Goal: Task Accomplishment & Management: Manage account settings

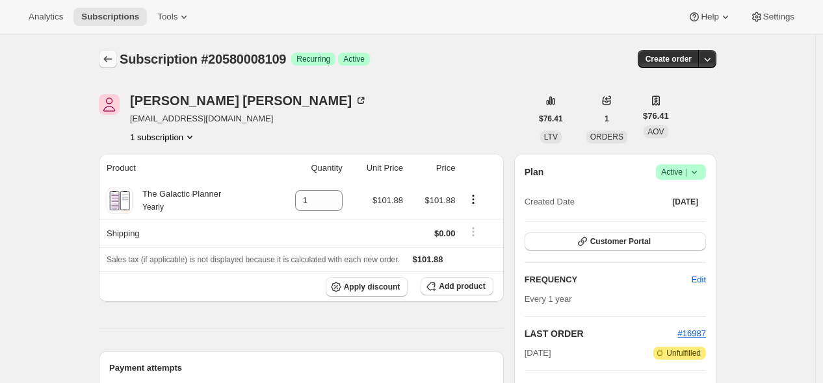
click at [114, 61] on icon "Subscriptions" at bounding box center [107, 59] width 13 height 13
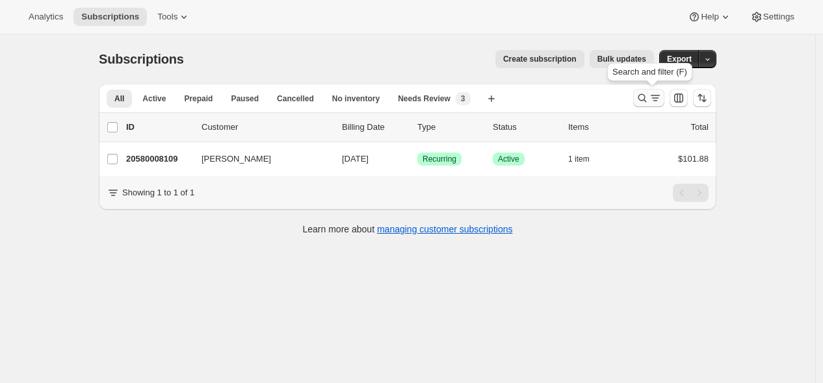
click at [643, 99] on icon "Search and filter results" at bounding box center [641, 98] width 13 height 13
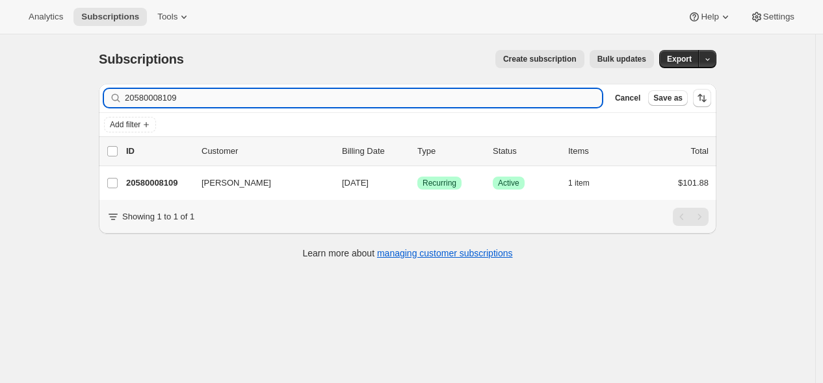
click at [491, 96] on input "20580008109" at bounding box center [363, 98] width 477 height 18
click at [491, 97] on input "20580008109" at bounding box center [363, 98] width 477 height 18
type input "[EMAIL_ADDRESS][DOMAIN_NAME]"
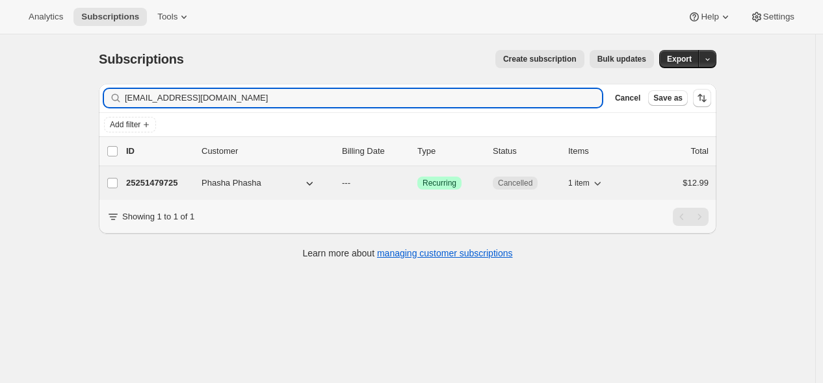
click at [172, 179] on p "25251479725" at bounding box center [158, 183] width 65 height 13
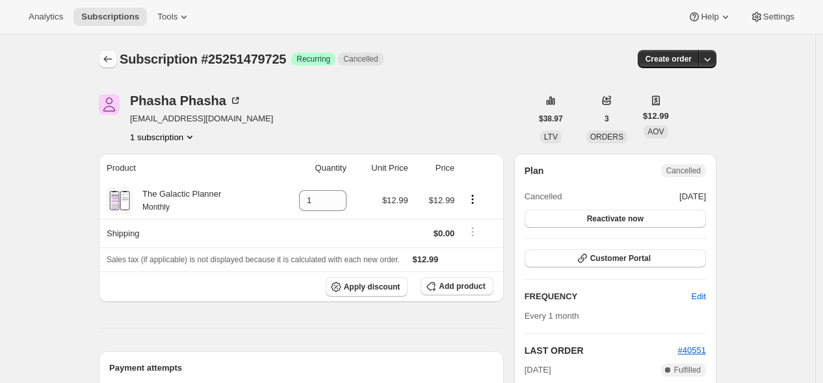
click at [109, 58] on icon "Subscriptions" at bounding box center [108, 59] width 8 height 6
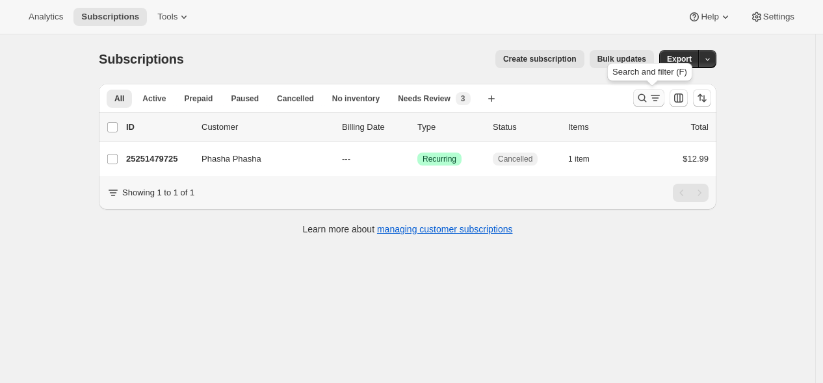
click at [648, 100] on icon "Search and filter results" at bounding box center [641, 98] width 13 height 13
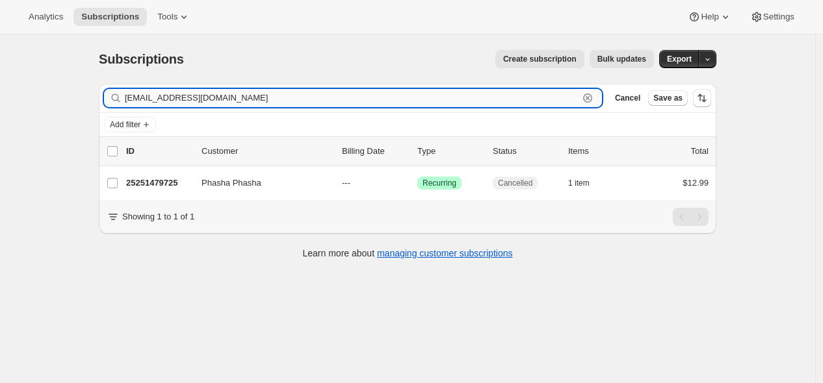
click at [508, 97] on input "[EMAIL_ADDRESS][DOMAIN_NAME]" at bounding box center [352, 98] width 454 height 18
paste input "[EMAIL_ADDRESS][DOMAIN_NAME]"
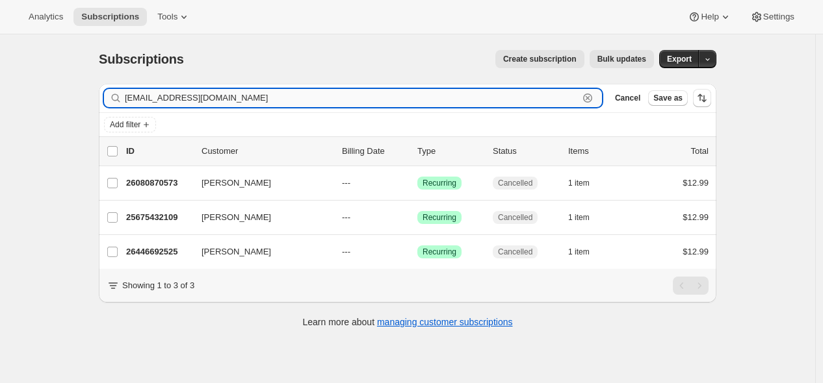
click at [270, 99] on input "[EMAIL_ADDRESS][DOMAIN_NAME]" at bounding box center [352, 98] width 454 height 18
paste input "amyewenpool"
type input "[EMAIL_ADDRESS][DOMAIN_NAME]"
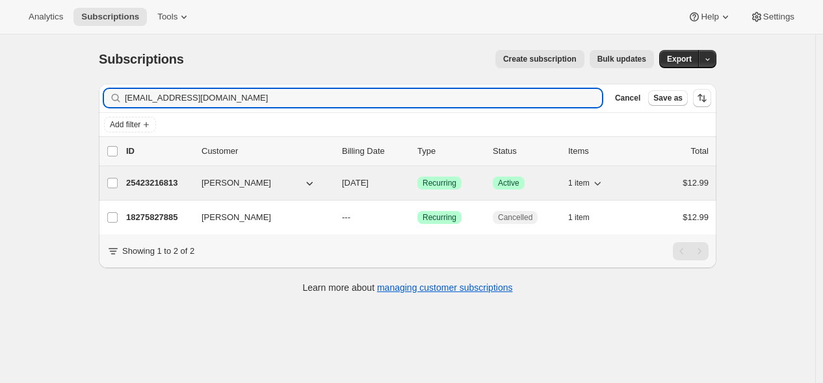
click at [169, 181] on p "25423216813" at bounding box center [158, 183] width 65 height 13
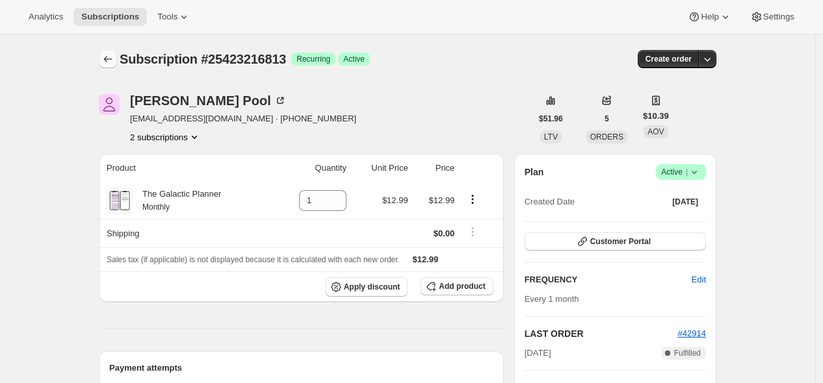
click at [109, 62] on icon "Subscriptions" at bounding box center [107, 59] width 13 height 13
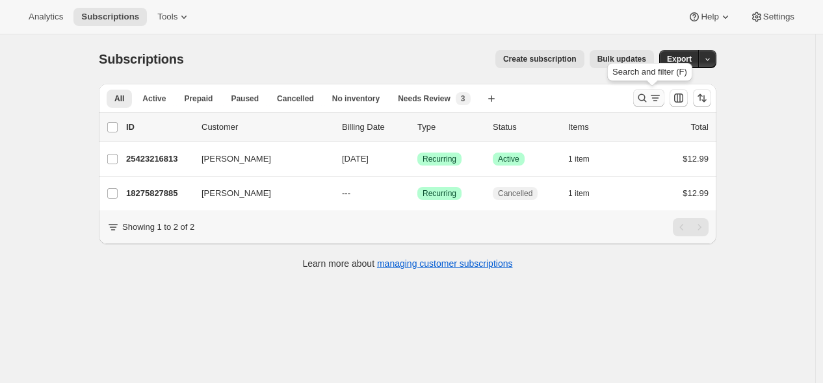
click at [652, 99] on icon "Search and filter results" at bounding box center [654, 98] width 13 height 13
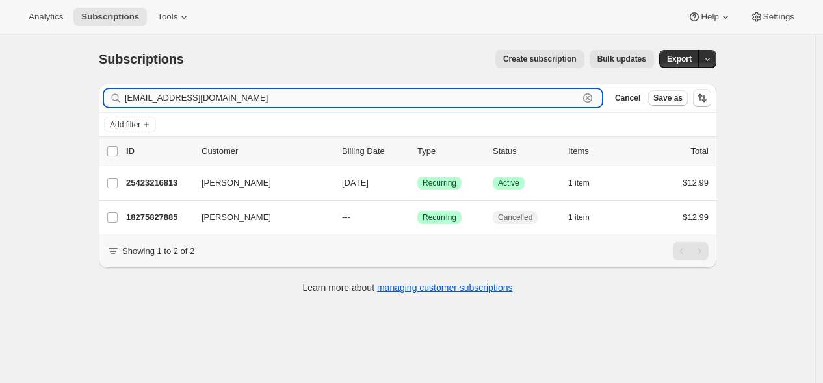
click at [450, 93] on input "[EMAIL_ADDRESS][DOMAIN_NAME]" at bounding box center [352, 98] width 454 height 18
click at [450, 97] on input "[EMAIL_ADDRESS][DOMAIN_NAME]" at bounding box center [352, 98] width 454 height 18
click at [449, 98] on input "[EMAIL_ADDRESS][DOMAIN_NAME]" at bounding box center [352, 98] width 454 height 18
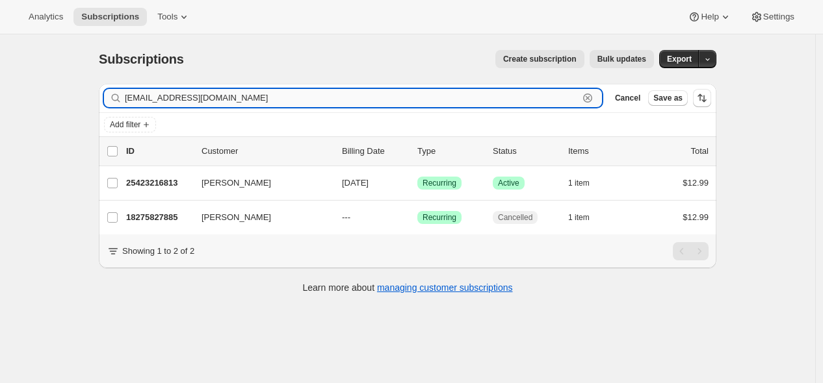
paste input "[EMAIL_ADDRESS][DOMAIN_NAME]"
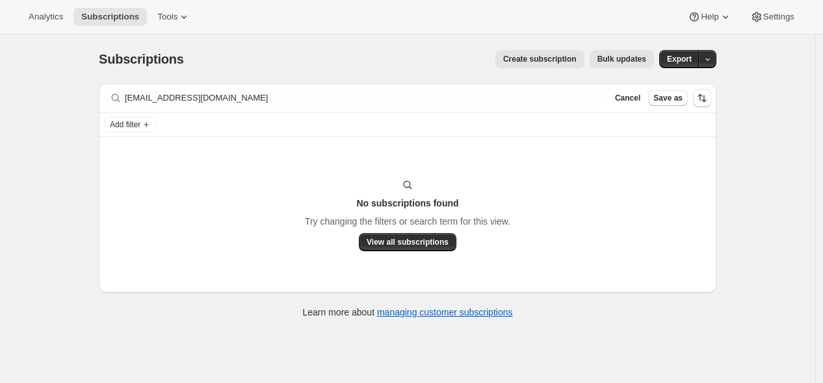
click at [391, 127] on div "Add filter" at bounding box center [407, 125] width 607 height 16
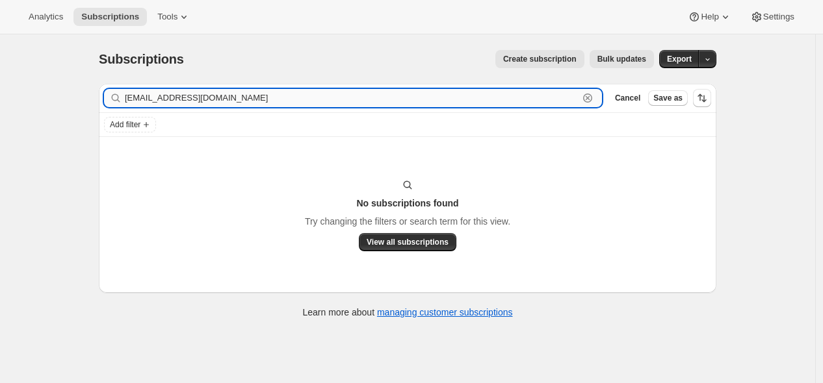
click at [390, 103] on input "[EMAIL_ADDRESS][DOMAIN_NAME]" at bounding box center [352, 98] width 454 height 18
paste input ".[PERSON_NAME][EMAIL_ADDRESS][DOMAIN_NAME]"
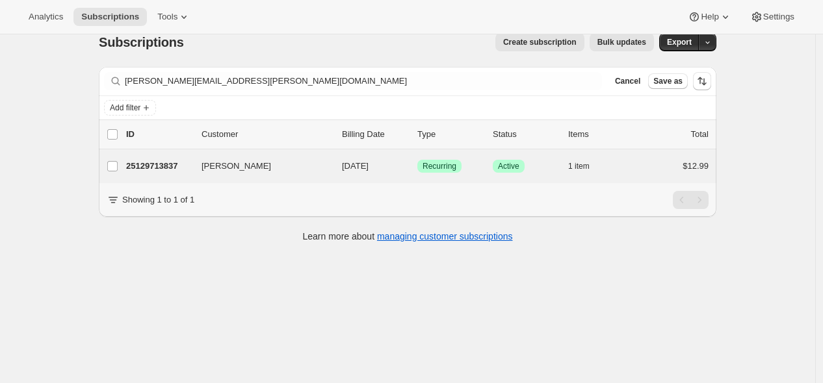
scroll to position [34, 0]
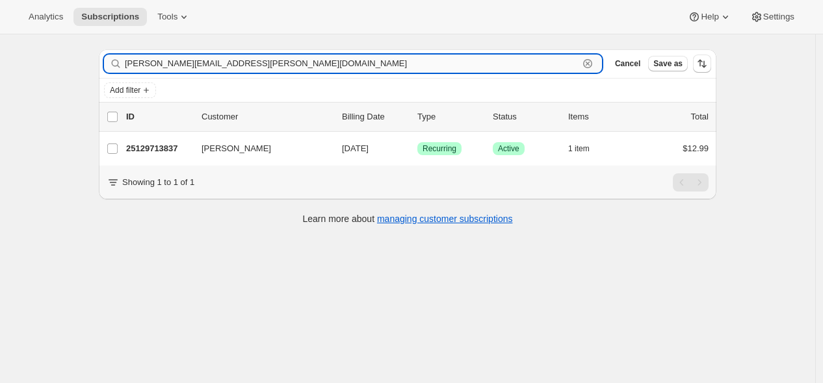
click at [547, 66] on input "[PERSON_NAME][EMAIL_ADDRESS][PERSON_NAME][DOMAIN_NAME]" at bounding box center [352, 64] width 454 height 18
paste input "[EMAIL_ADDRESS]"
click at [527, 65] on input "[EMAIL_ADDRESS][DOMAIN_NAME]" at bounding box center [352, 64] width 454 height 18
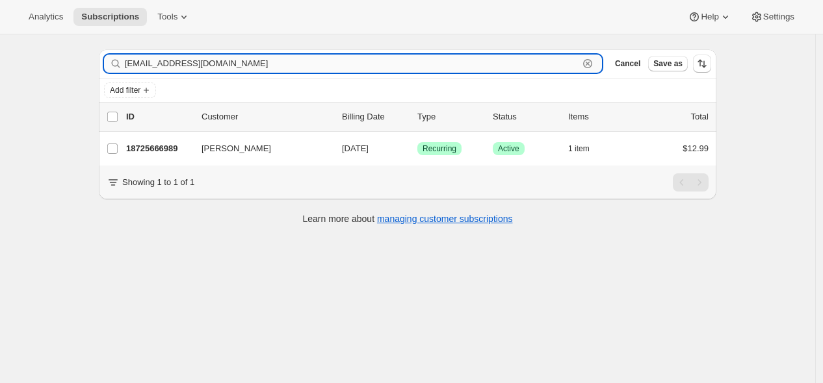
click at [524, 64] on input "[EMAIL_ADDRESS][DOMAIN_NAME]" at bounding box center [352, 64] width 454 height 18
paste input "[EMAIL_ADDRESS]"
type input "[EMAIL_ADDRESS][DOMAIN_NAME]"
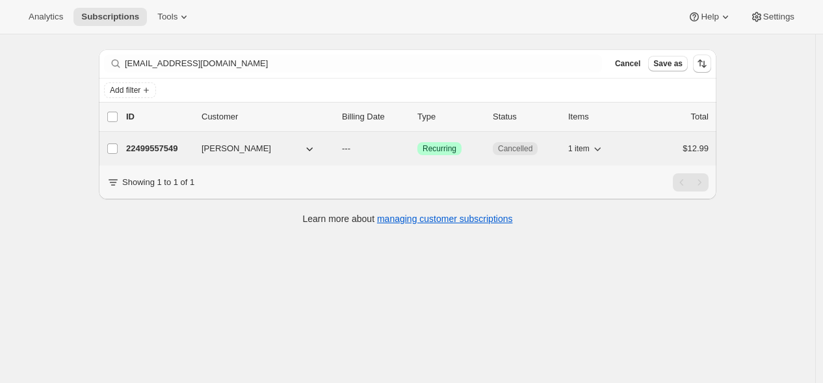
click at [158, 148] on p "22499557549" at bounding box center [158, 148] width 65 height 13
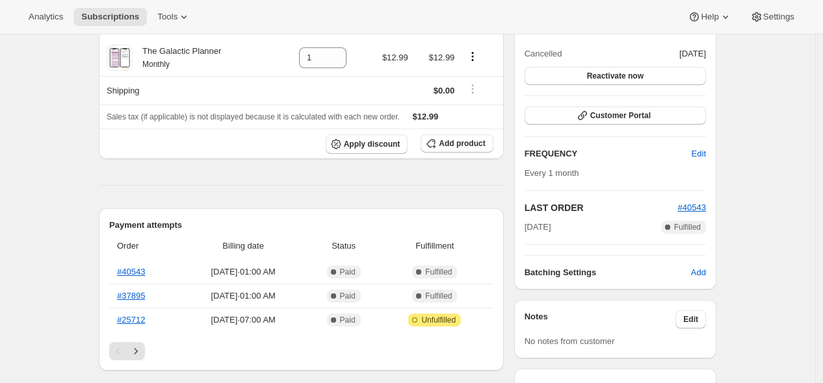
scroll to position [361, 0]
